Goal: Task Accomplishment & Management: Manage account settings

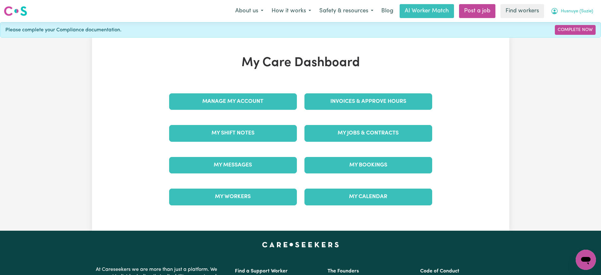
drag, startPoint x: 551, startPoint y: 12, endPoint x: 551, endPoint y: 17, distance: 5.1
click at [551, 17] on button "Husnuye (Suzie)" at bounding box center [571, 10] width 51 height 13
click at [554, 37] on link "Logout" at bounding box center [572, 36] width 50 height 12
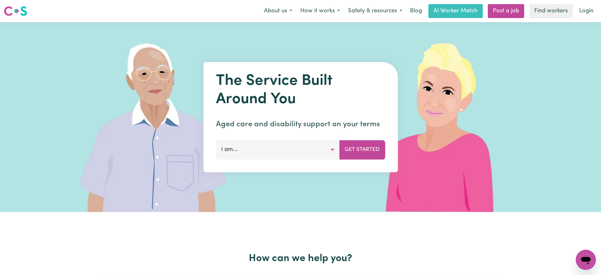
click at [576, 16] on link "Login" at bounding box center [586, 11] width 22 height 14
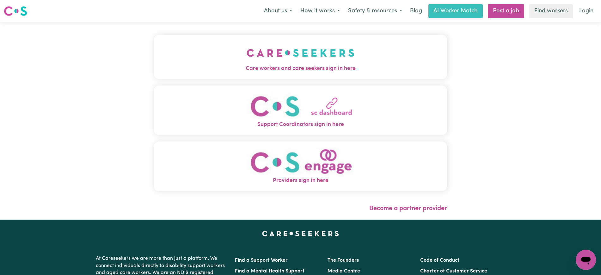
click at [277, 65] on span "Care workers and care seekers sign in here" at bounding box center [300, 68] width 293 height 8
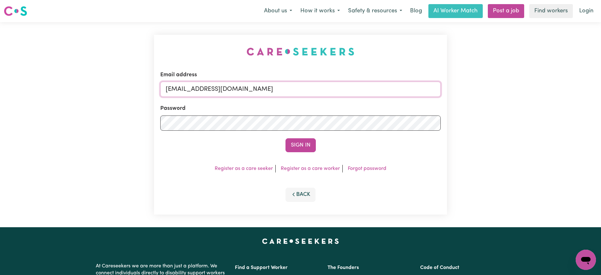
click at [354, 94] on input "[EMAIL_ADDRESS][DOMAIN_NAME]" at bounding box center [300, 89] width 280 height 15
type input "[PERSON_NAME][EMAIL_ADDRESS][DOMAIN_NAME]"
click at [285, 138] on button "Sign In" at bounding box center [300, 145] width 30 height 14
